Goal: Navigation & Orientation: Find specific page/section

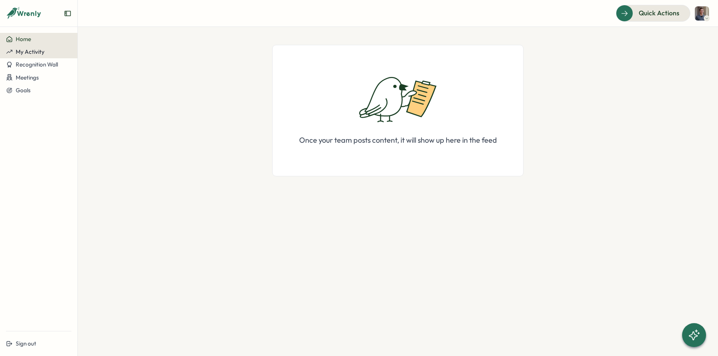
click at [38, 52] on span "My Activity" at bounding box center [30, 51] width 29 height 7
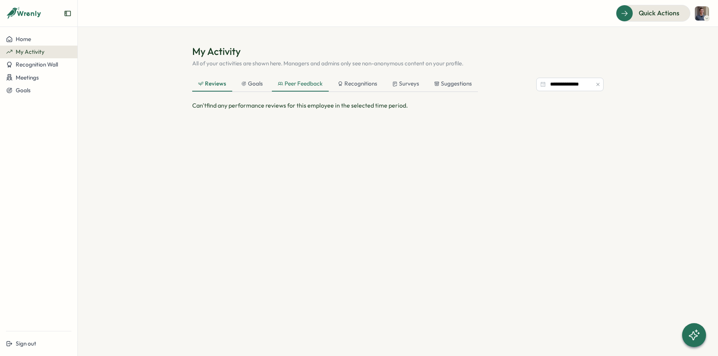
click at [314, 79] on div "Peer Feedback" at bounding box center [300, 84] width 57 height 15
click at [635, 5] on button "Quick Actions" at bounding box center [653, 13] width 74 height 16
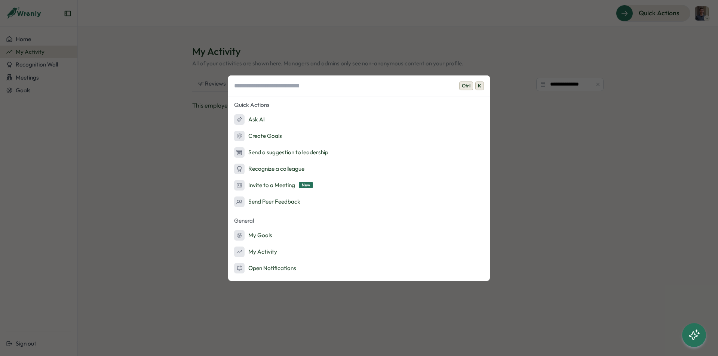
click at [314, 45] on div "Ctrl K Quick Actions Ask AI Create Goals Send a suggestion to leadership Recogn…" at bounding box center [359, 178] width 718 height 356
